Goal: Task Accomplishment & Management: Manage account settings

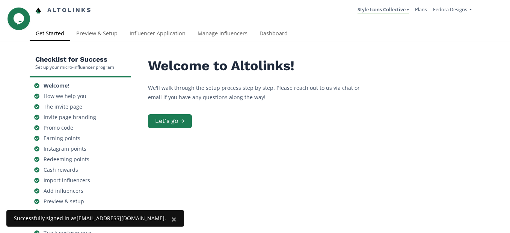
click at [210, 33] on link "Manage Influencers" at bounding box center [223, 34] width 62 height 15
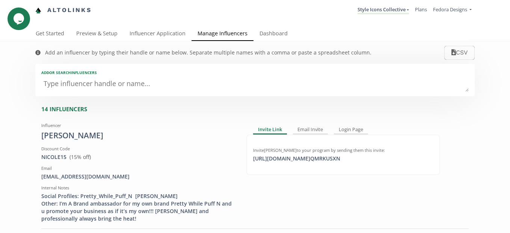
click at [262, 32] on link "Dashboard" at bounding box center [273, 34] width 40 height 15
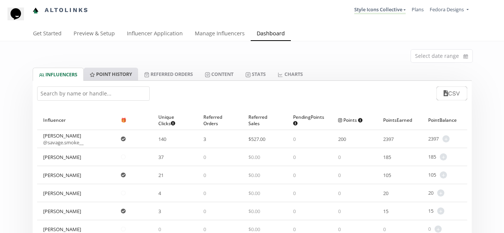
click at [127, 74] on link "Point HISTORY" at bounding box center [111, 74] width 54 height 13
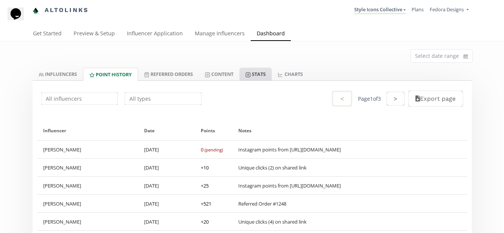
click at [251, 74] on icon at bounding box center [248, 74] width 5 height 5
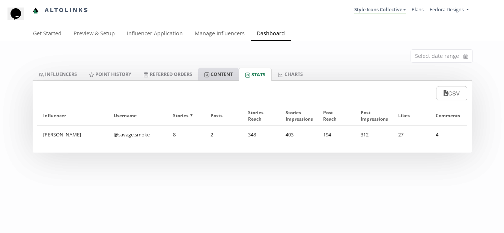
click at [232, 73] on link "Content" at bounding box center [218, 74] width 41 height 13
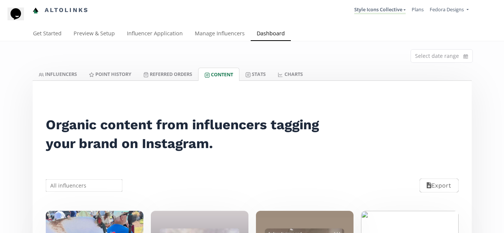
click at [83, 34] on link "Preview & Setup" at bounding box center [94, 34] width 53 height 15
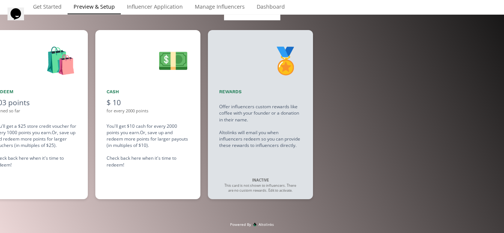
scroll to position [0, 901]
